Goal: Transaction & Acquisition: Subscribe to service/newsletter

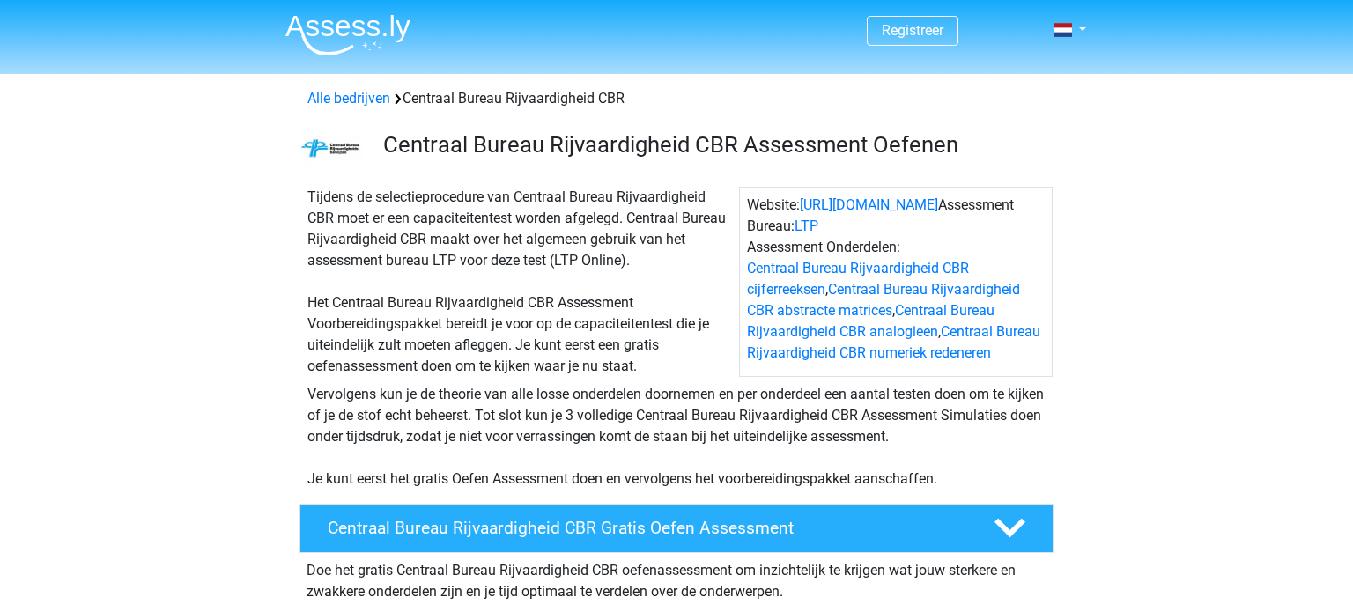
click at [660, 540] on div "Centraal Bureau Rijvaardigheid CBR Gratis Oefen Assessment" at bounding box center [677, 528] width 754 height 49
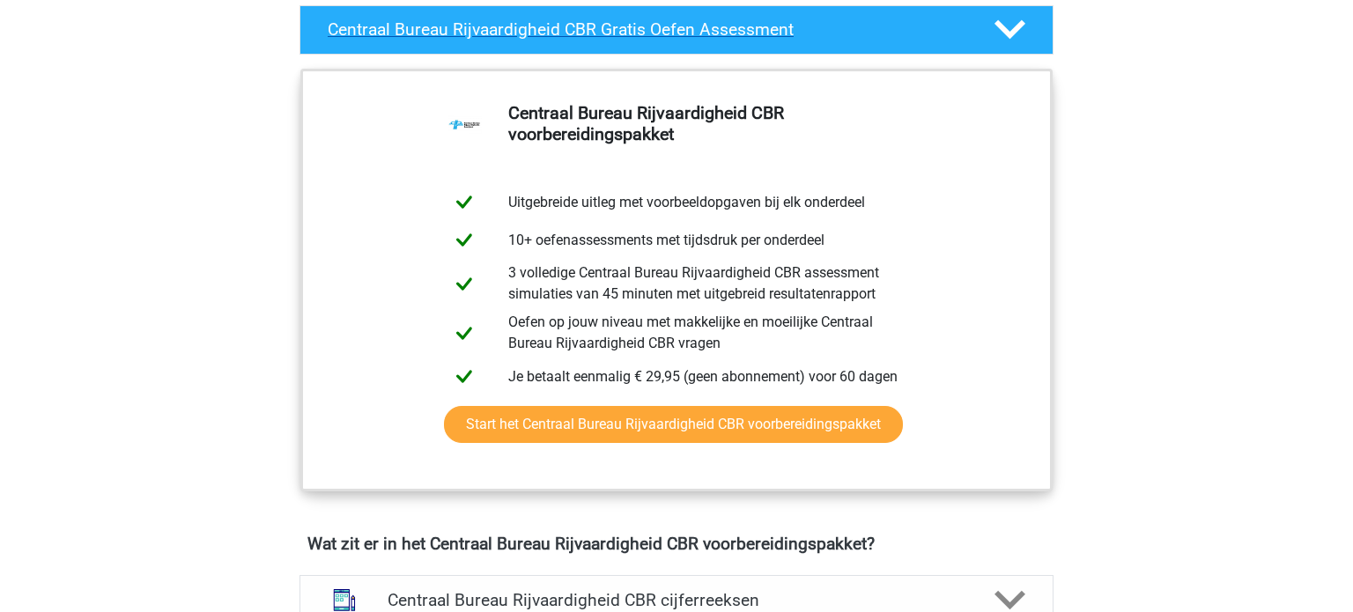
scroll to position [511, 0]
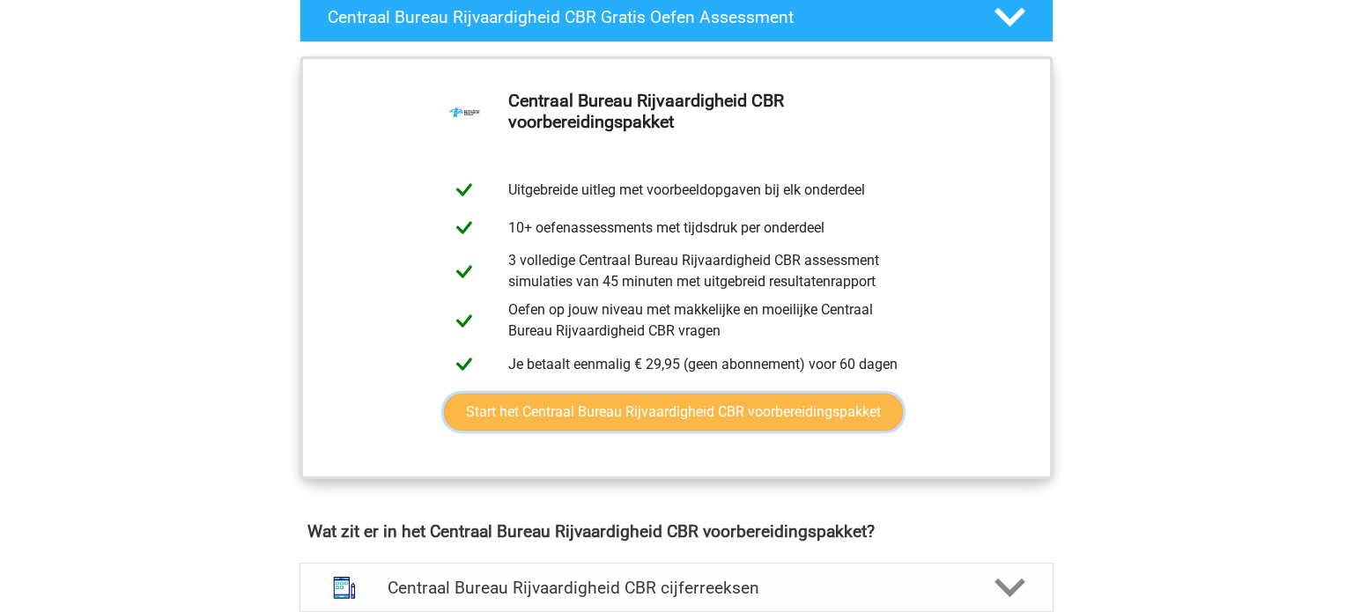
click at [711, 423] on link "Start het Centraal Bureau Rijvaardigheid CBR voorbereidingspakket" at bounding box center [673, 412] width 459 height 37
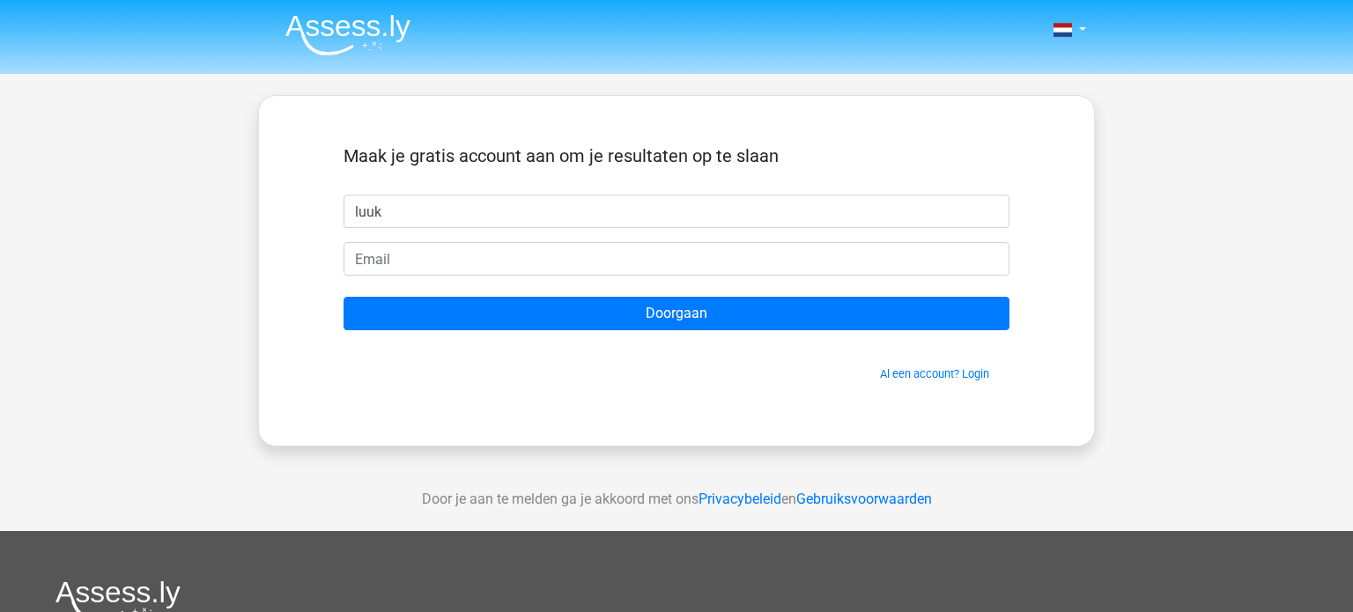
type input "luuk"
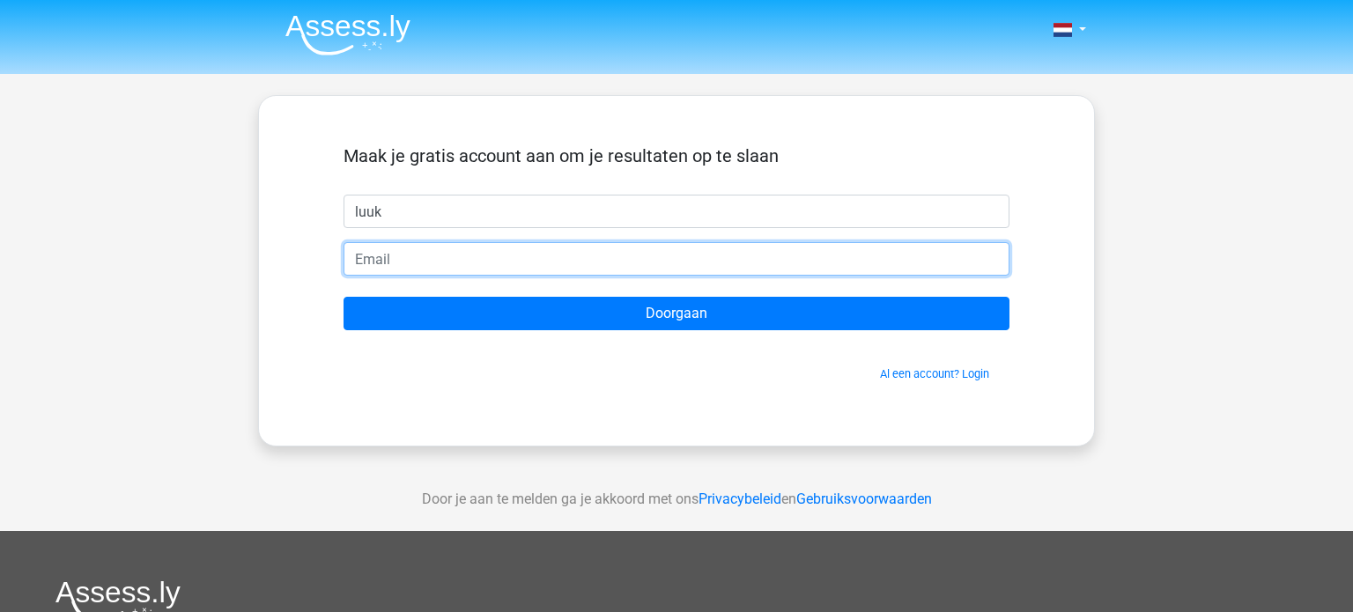
click at [429, 265] on input "email" at bounding box center [677, 258] width 666 height 33
type input "[EMAIL_ADDRESS][DOMAIN_NAME]"
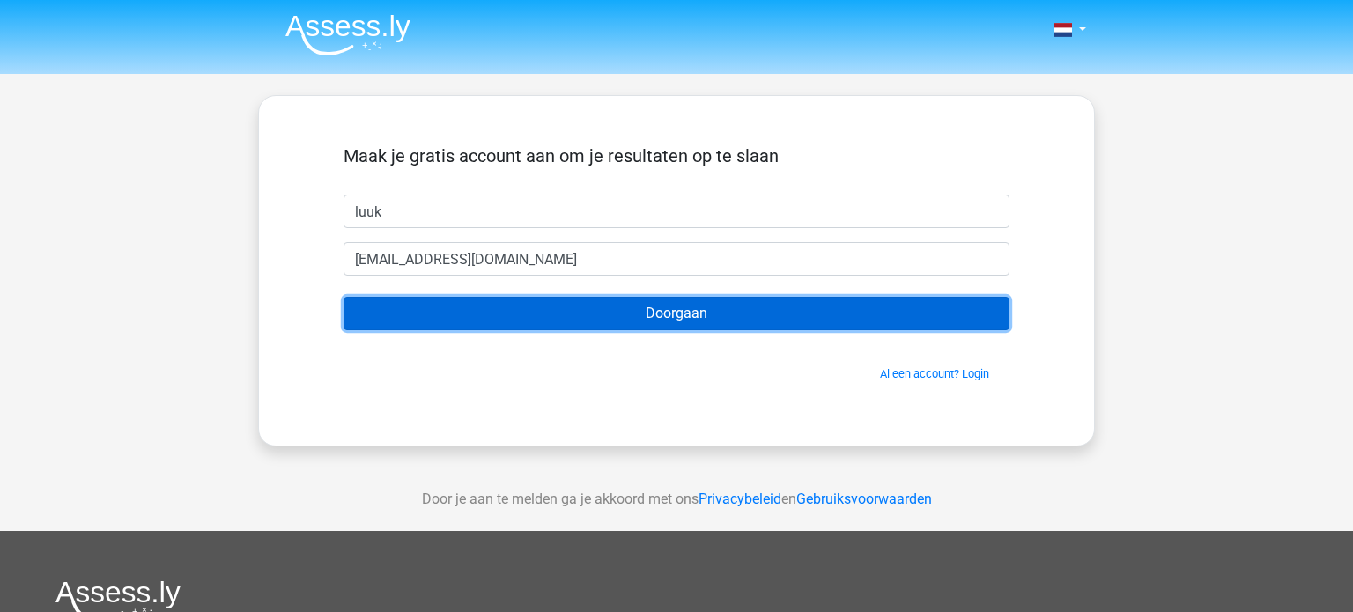
click at [486, 304] on input "Doorgaan" at bounding box center [677, 313] width 666 height 33
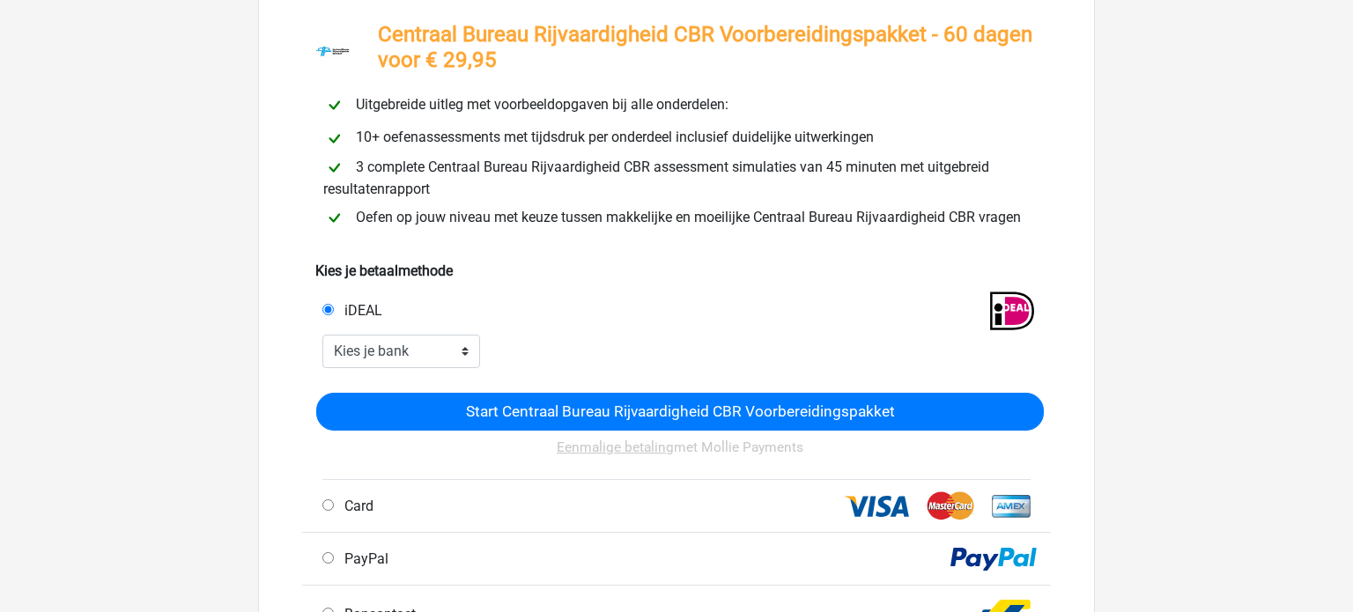
scroll to position [108, 0]
